Goal: Find specific page/section: Find specific page/section

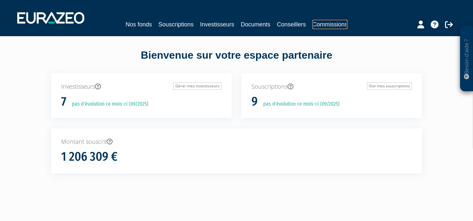
click at [331, 25] on link "Commissions" at bounding box center [329, 24] width 35 height 9
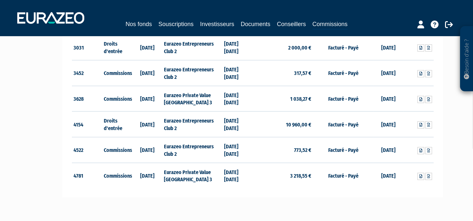
scroll to position [293, 0]
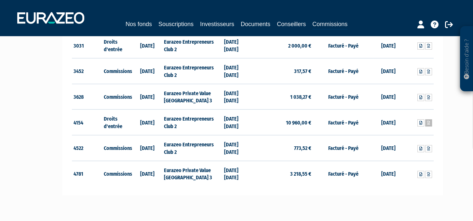
click at [427, 123] on link at bounding box center [428, 122] width 7 height 7
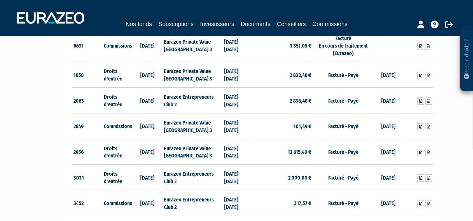
scroll to position [163, 0]
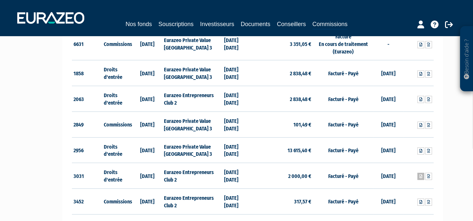
click at [421, 176] on icon at bounding box center [420, 176] width 3 height 4
click at [429, 175] on icon at bounding box center [428, 176] width 3 height 4
click at [328, 25] on link "Commissions" at bounding box center [329, 25] width 35 height 10
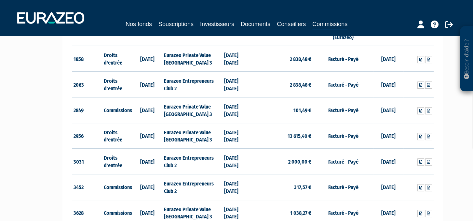
scroll to position [160, 0]
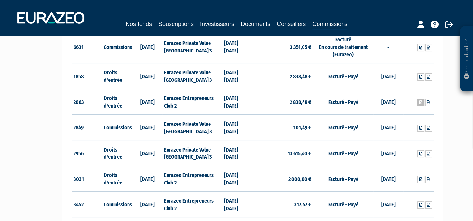
click at [423, 102] on link at bounding box center [420, 102] width 7 height 7
